Goal: Navigation & Orientation: Go to known website

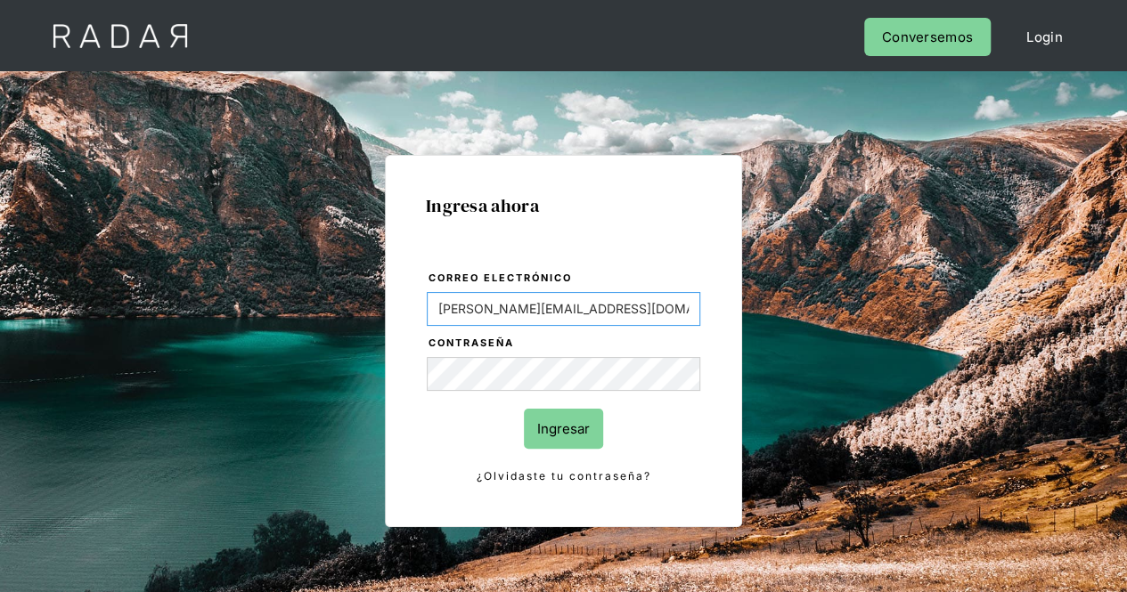
click at [619, 300] on input "Evans@prontopaga.com" at bounding box center [564, 309] width 274 height 34
drag, startPoint x: 625, startPoint y: 324, endPoint x: 294, endPoint y: 324, distance: 331.4
click at [292, 324] on div "Ingresa ahora Correo electrónico Evans@prontopaga.com Contraseña Ingresar ¿Olvi…" at bounding box center [564, 402] width 838 height 554
type input "jose.chacon@prontopaga.com"
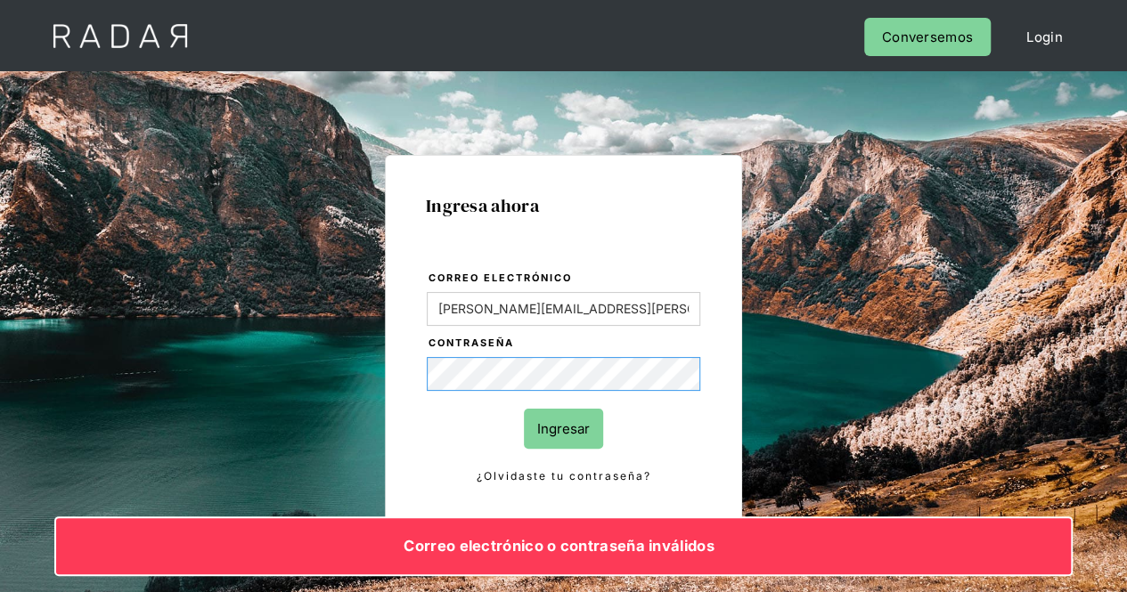
click at [171, 367] on div "Ingresa ahora Correo electrónico jose.chacon@prontopaga.com Contraseña Ingresar…" at bounding box center [564, 402] width 838 height 554
